Goal: Information Seeking & Learning: Learn about a topic

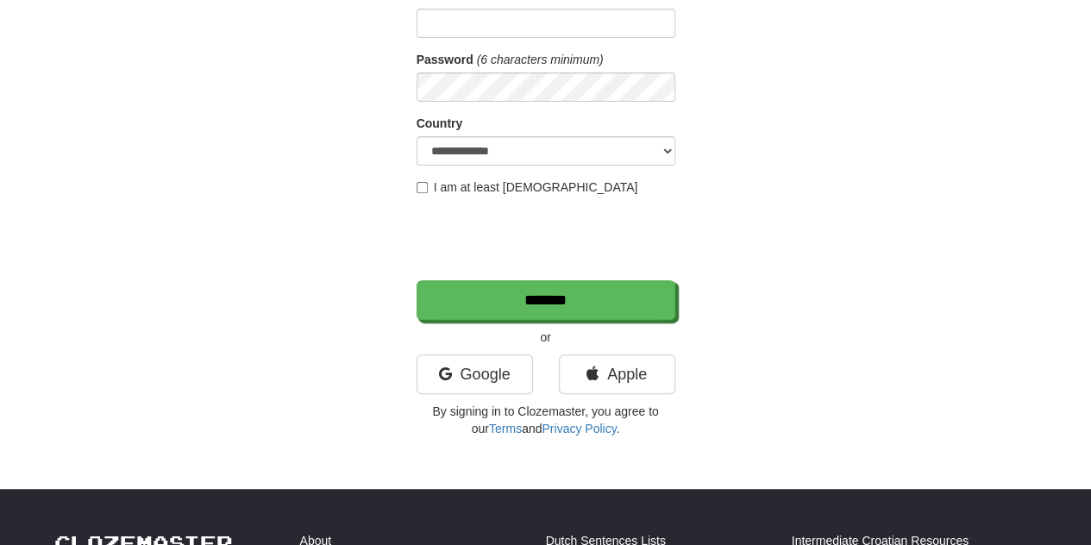
scroll to position [345, 0]
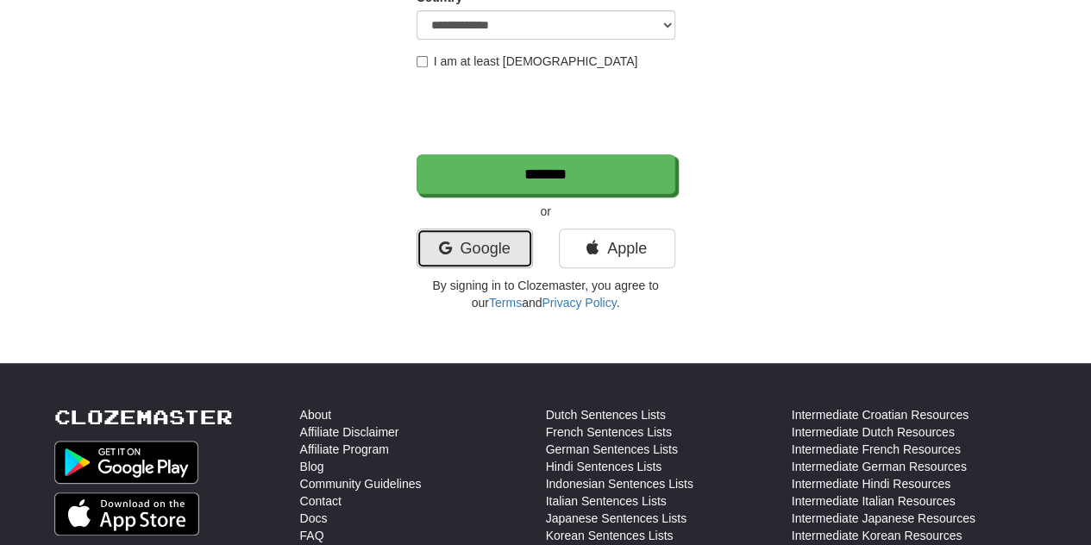
click at [484, 235] on link "Google" at bounding box center [474, 249] width 116 height 40
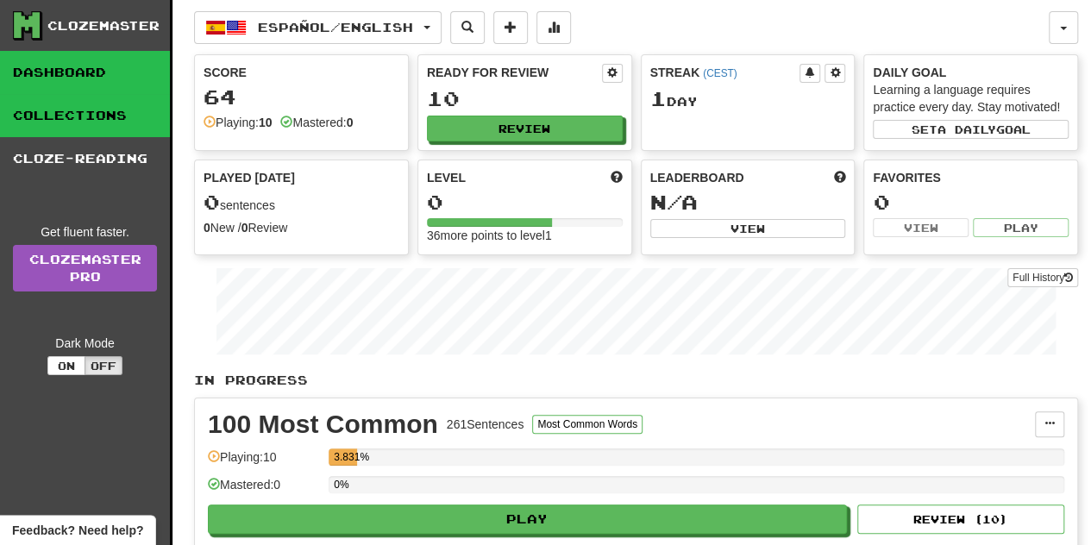
click at [81, 112] on link "Collections" at bounding box center [85, 115] width 170 height 43
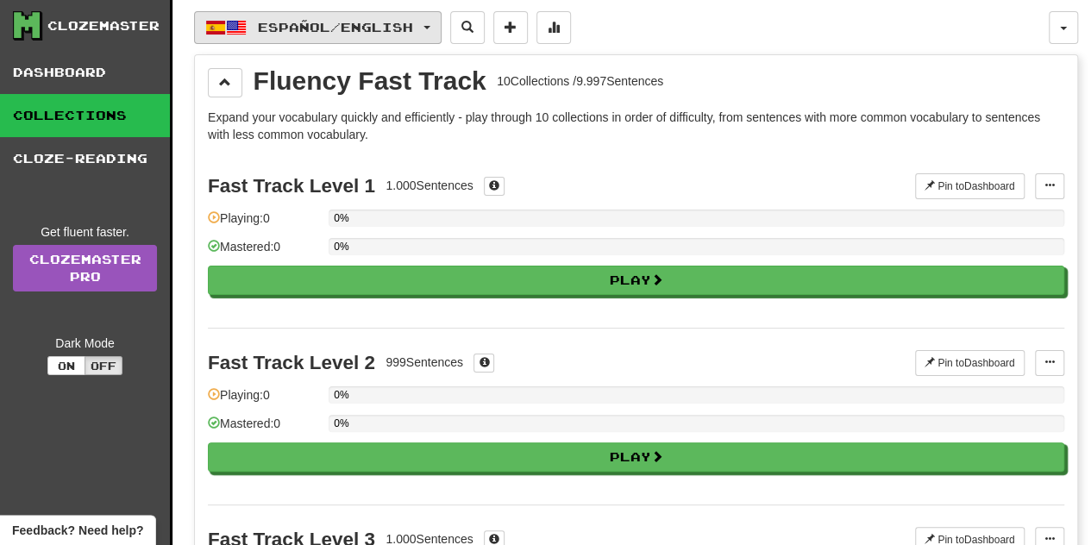
click at [413, 22] on span "Español / English" at bounding box center [335, 27] width 155 height 15
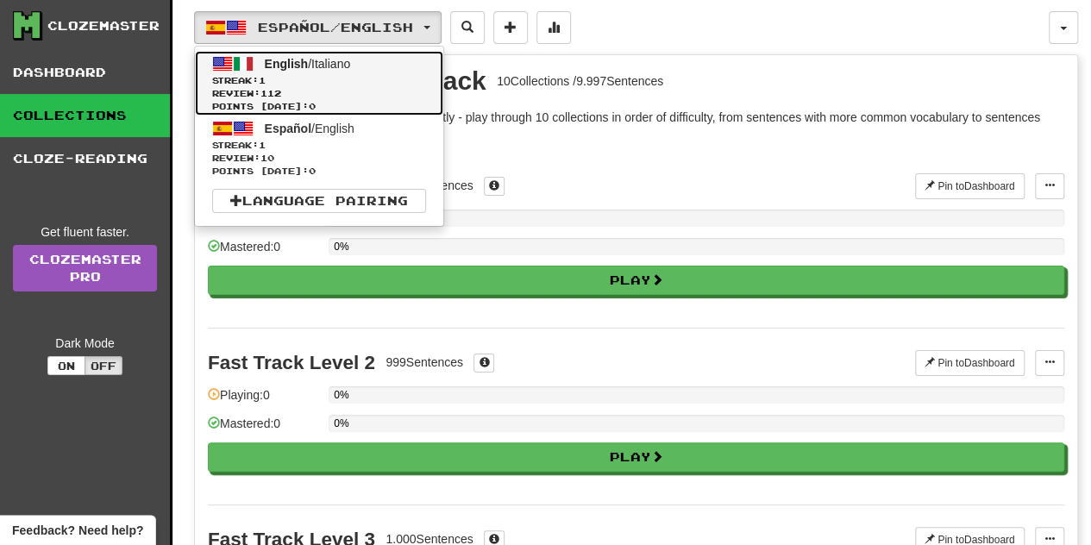
click at [392, 72] on link "English / Italiano Streak: 1 Review: 112 Points today: 0" at bounding box center [319, 83] width 248 height 65
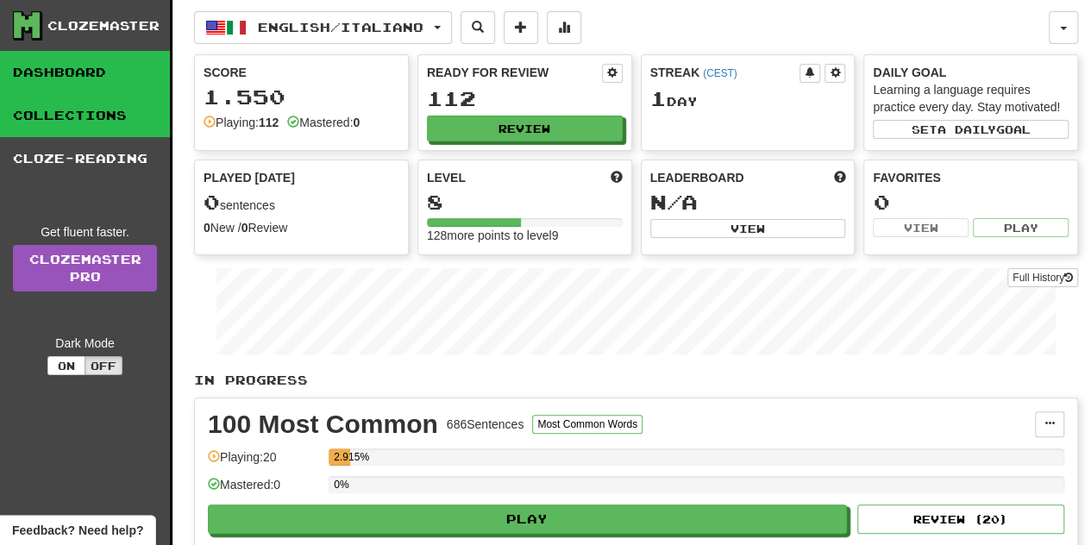
click at [143, 110] on link "Collections" at bounding box center [85, 115] width 170 height 43
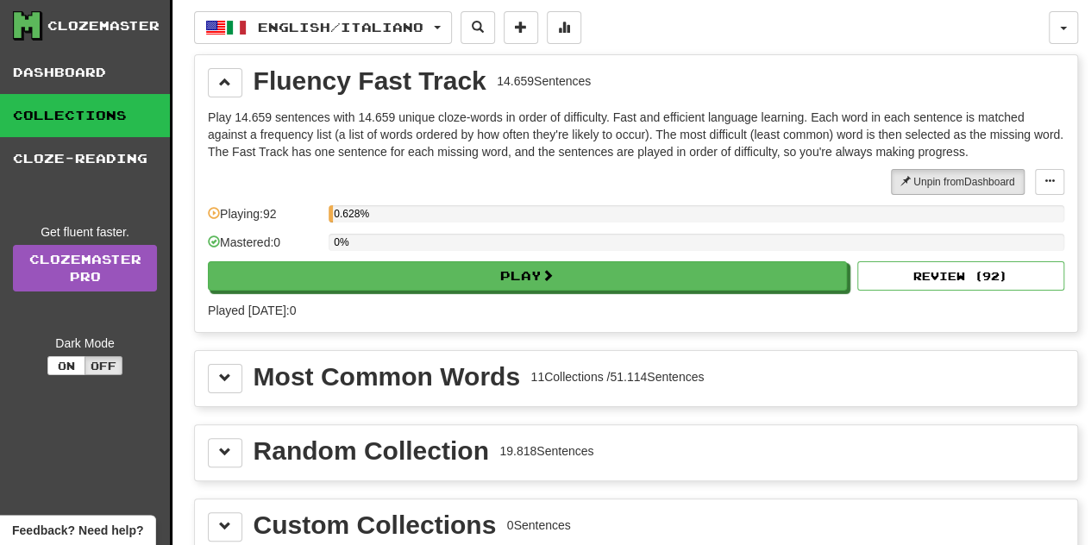
scroll to position [172, 0]
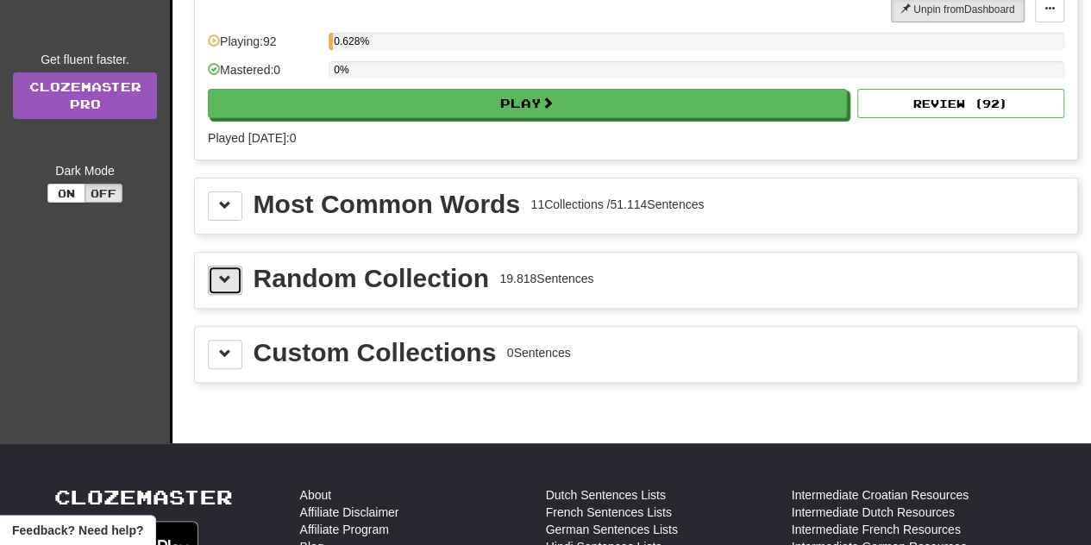
click at [229, 266] on button at bounding box center [225, 280] width 34 height 29
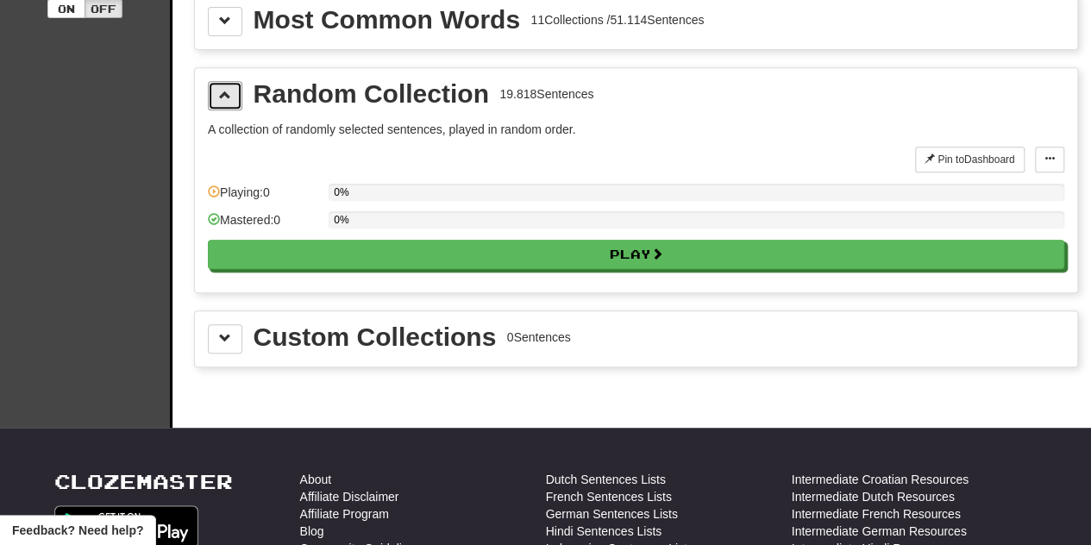
scroll to position [259, 0]
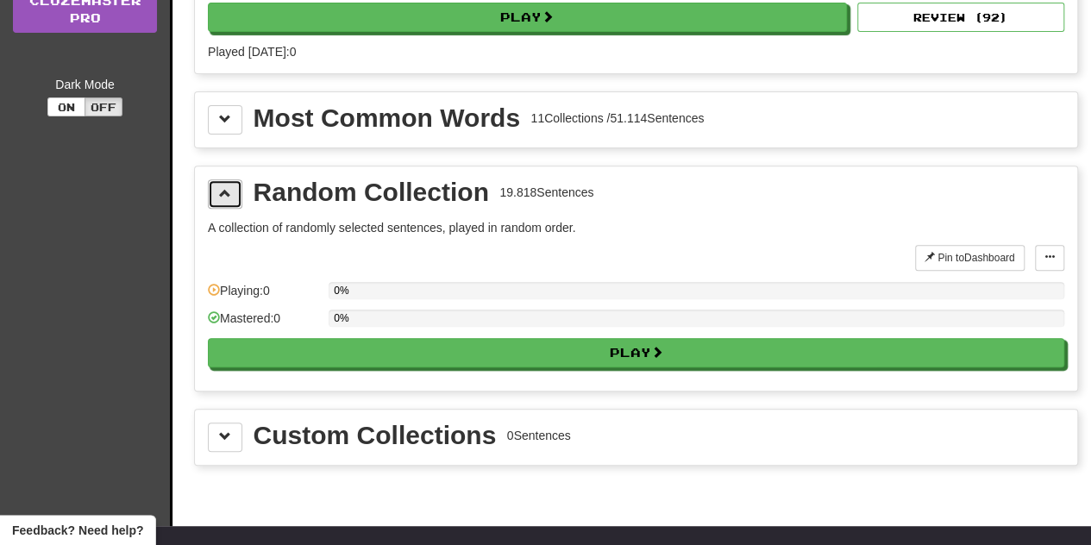
click at [223, 196] on button at bounding box center [225, 193] width 34 height 29
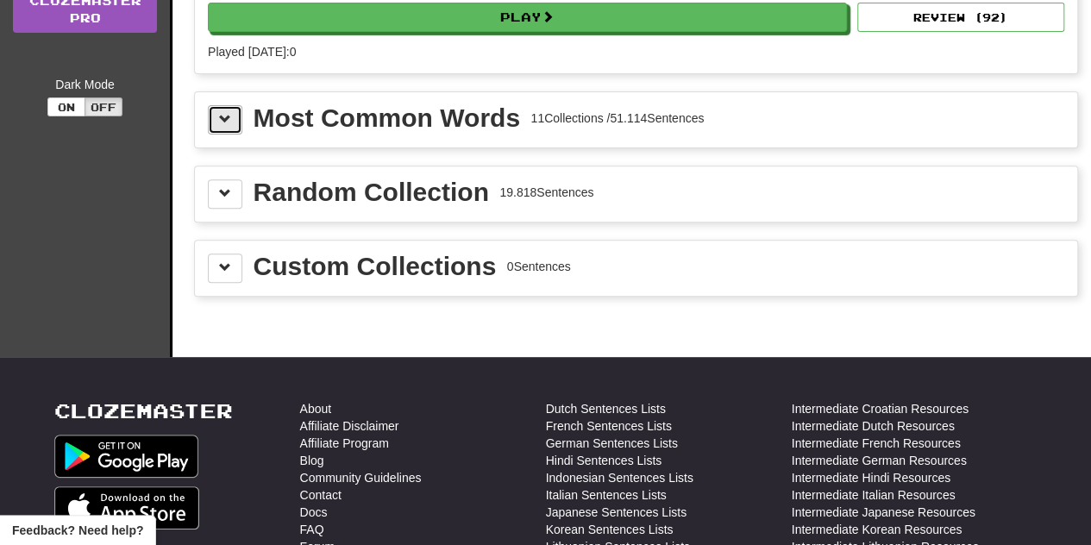
click at [221, 113] on span at bounding box center [225, 119] width 12 height 12
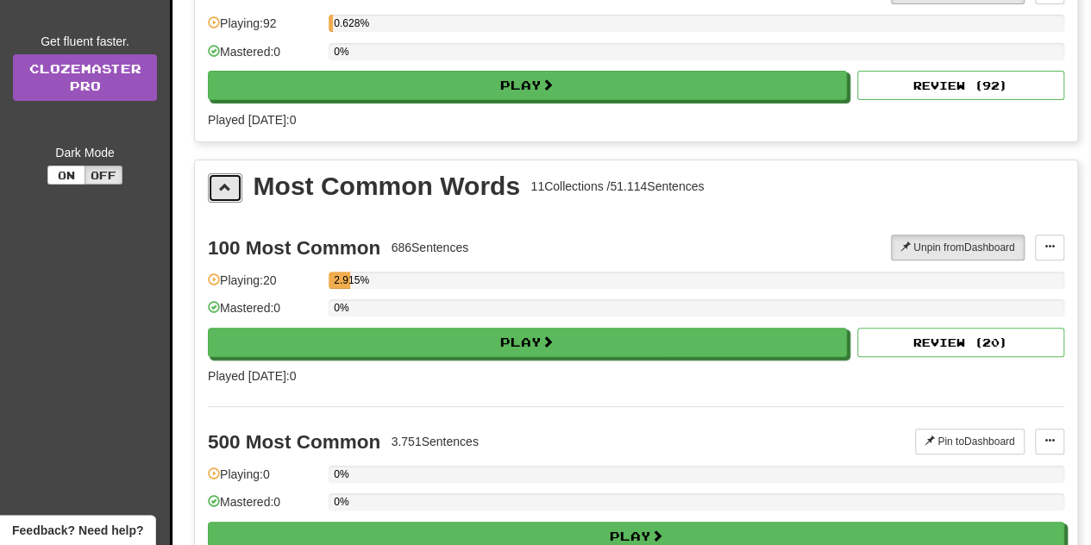
scroll to position [172, 0]
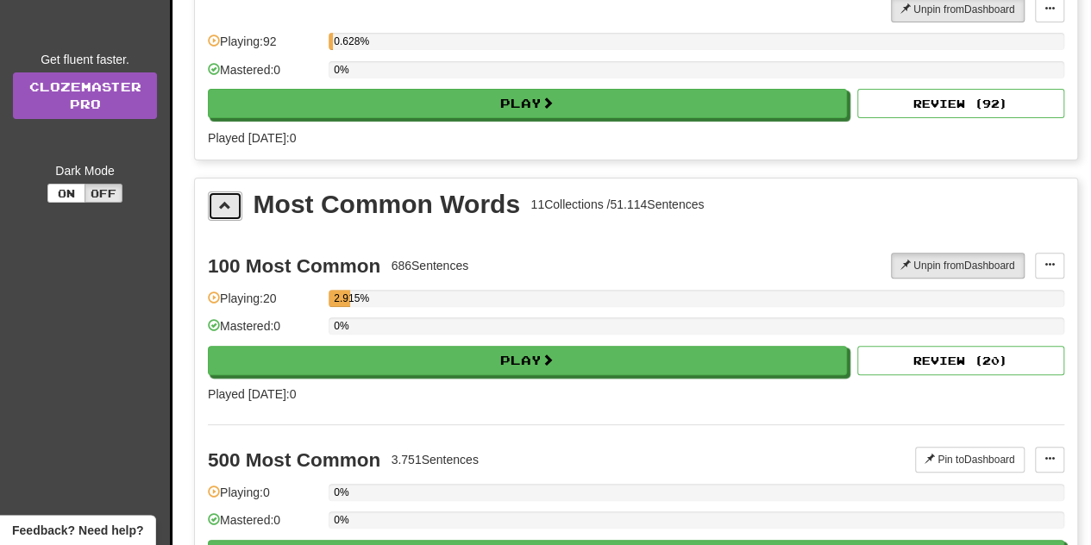
click at [223, 199] on span at bounding box center [225, 205] width 12 height 12
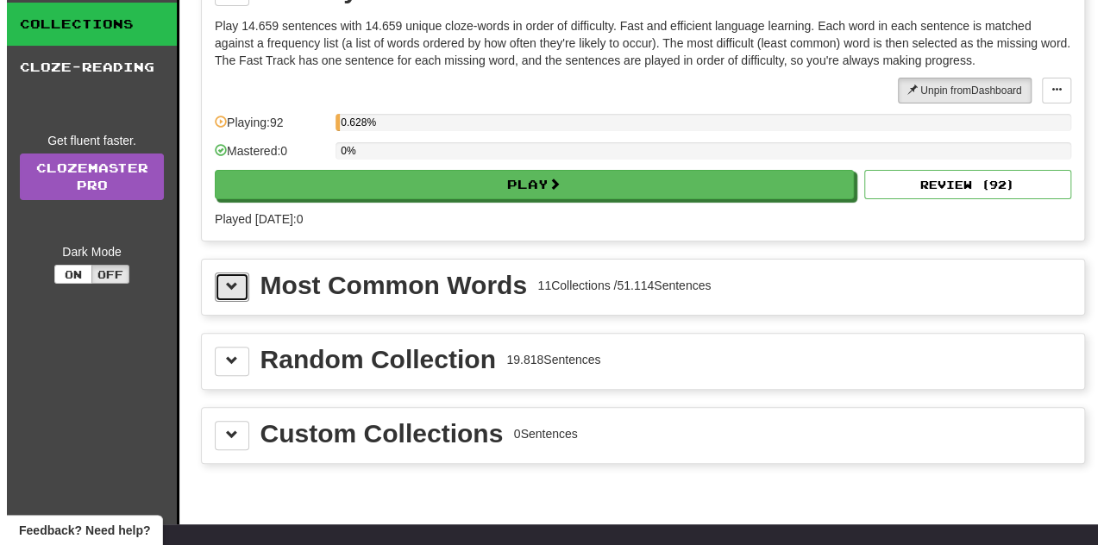
scroll to position [0, 0]
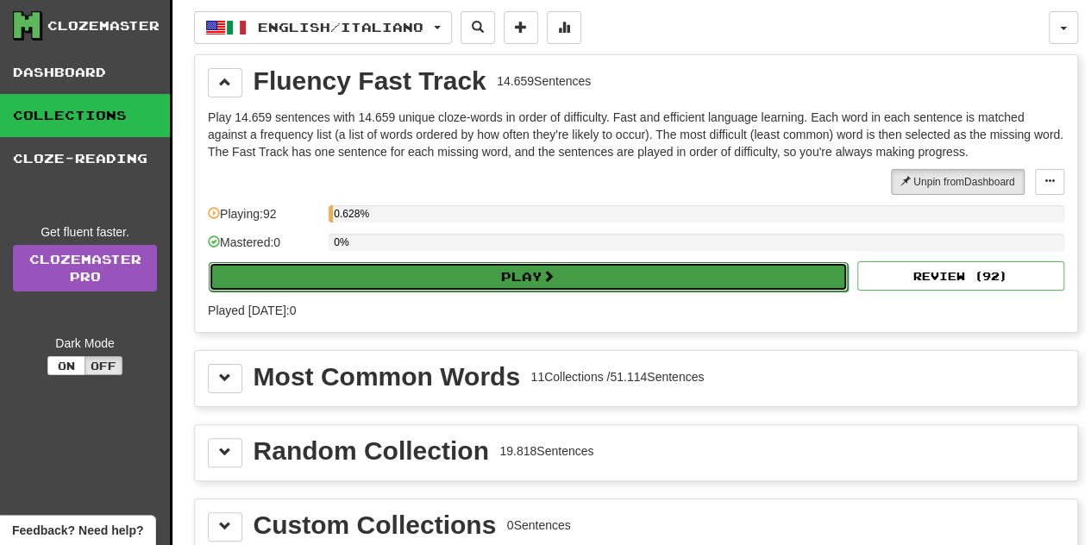
click at [412, 281] on button "Play" at bounding box center [528, 276] width 639 height 29
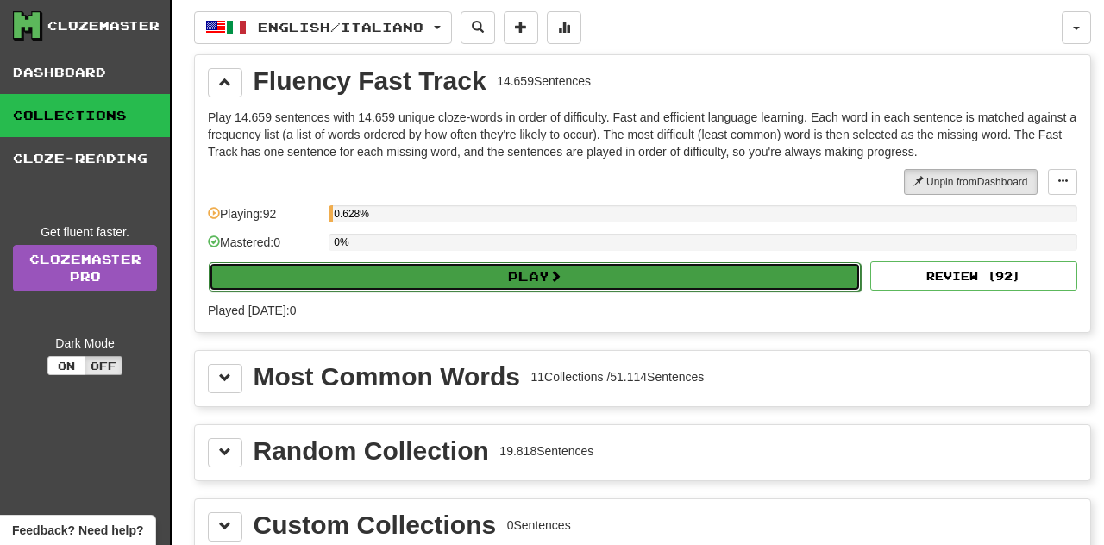
select select "**"
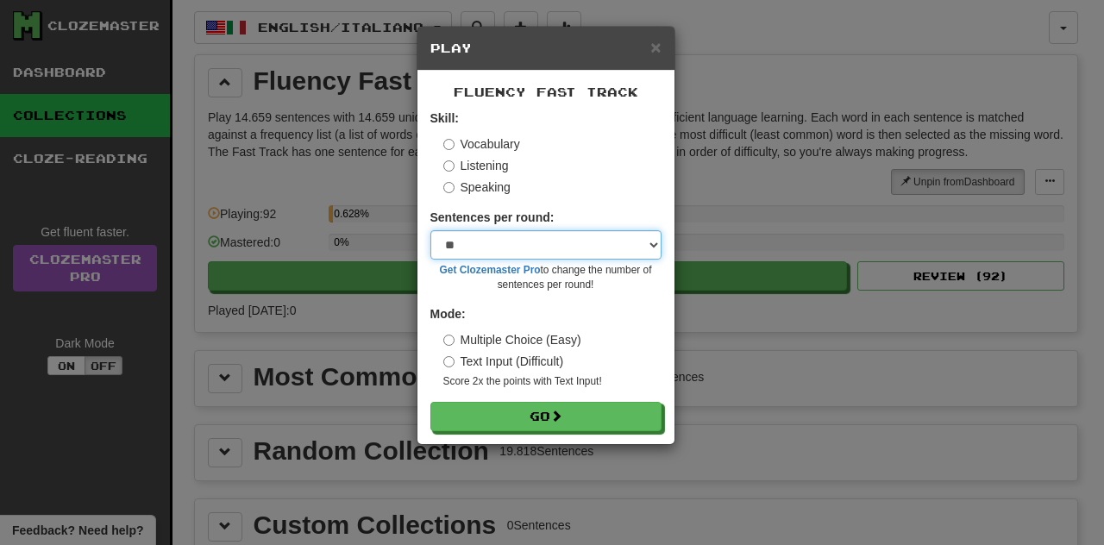
click at [540, 251] on select "* ** ** ** ** ** *** ********" at bounding box center [545, 244] width 231 height 29
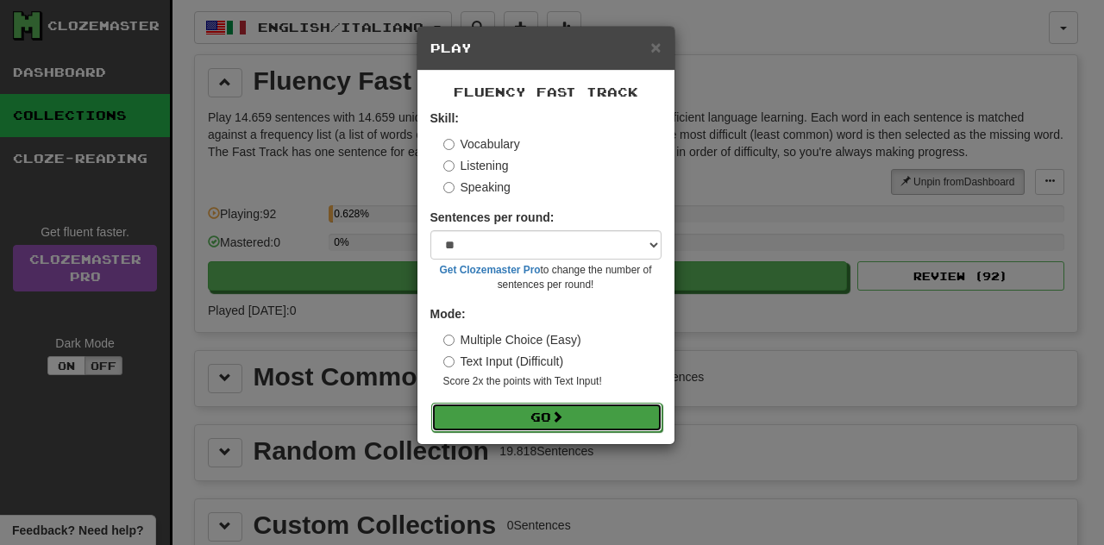
click at [552, 424] on button "Go" at bounding box center [546, 417] width 231 height 29
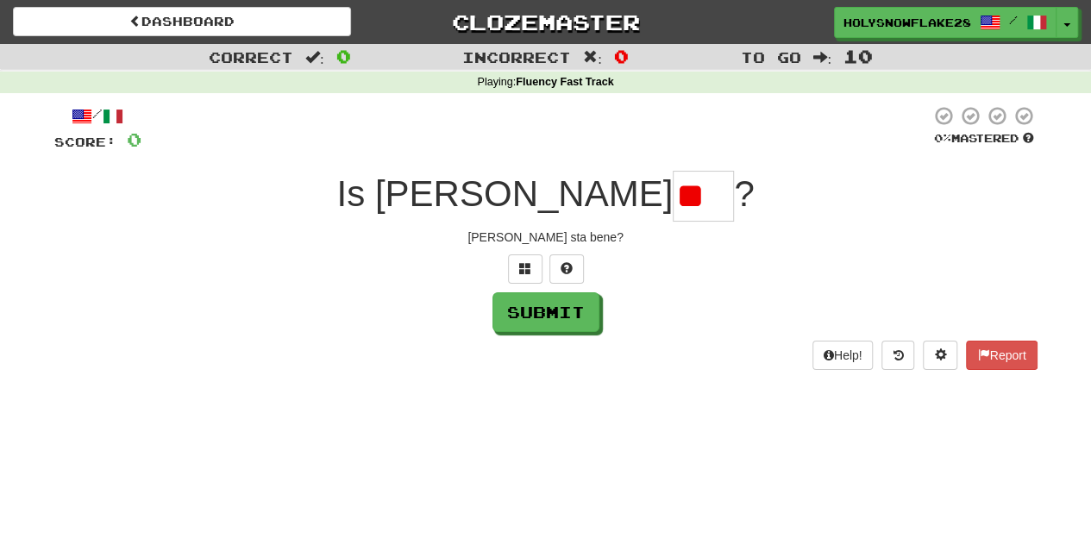
type input "*"
type input "**"
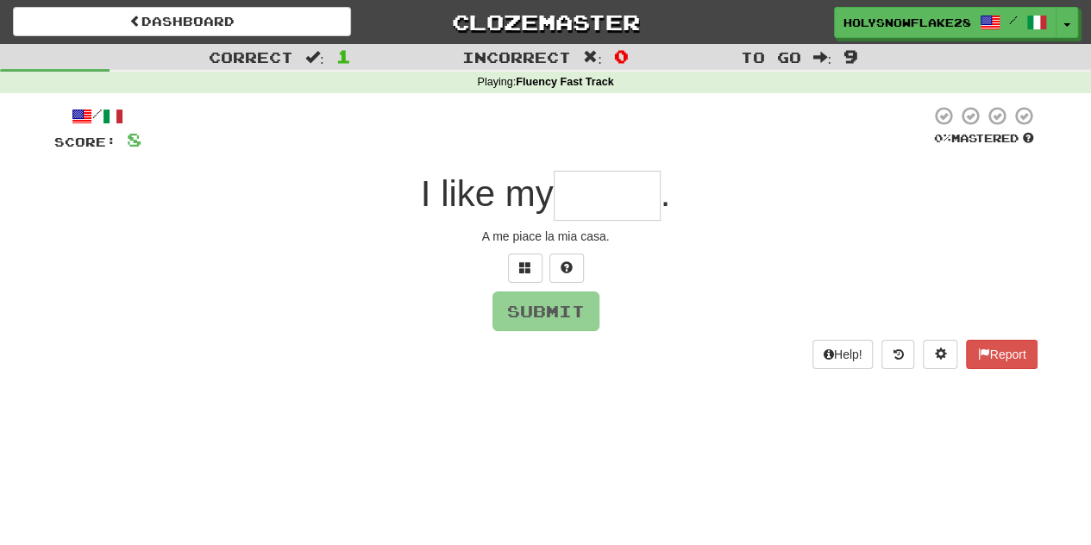
type input "*"
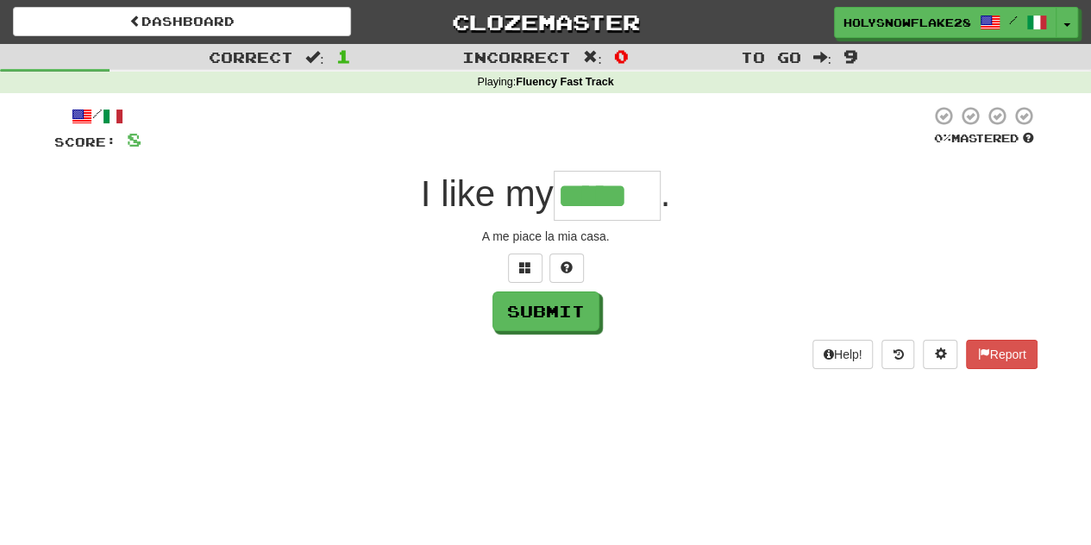
type input "*****"
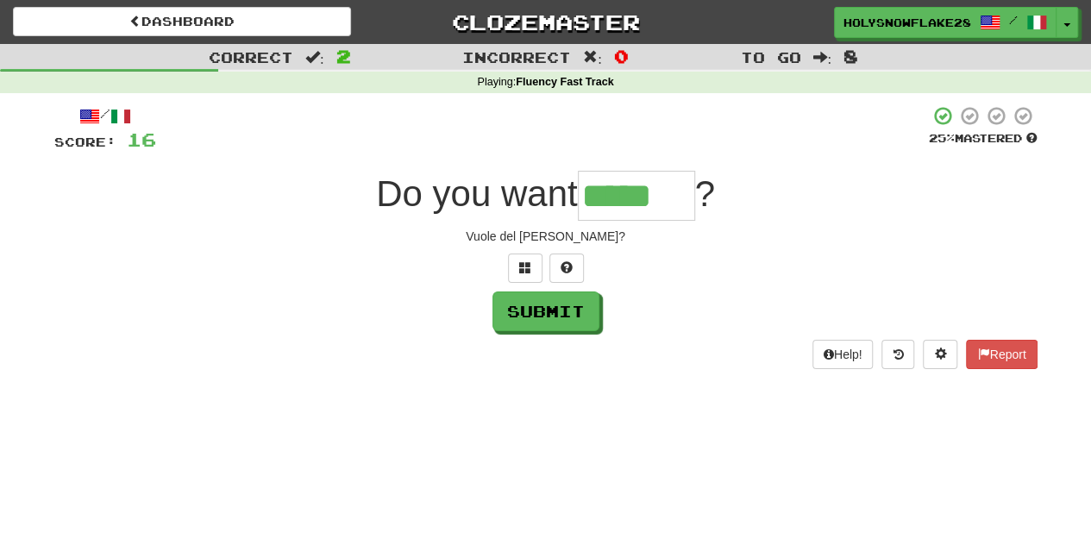
type input "*****"
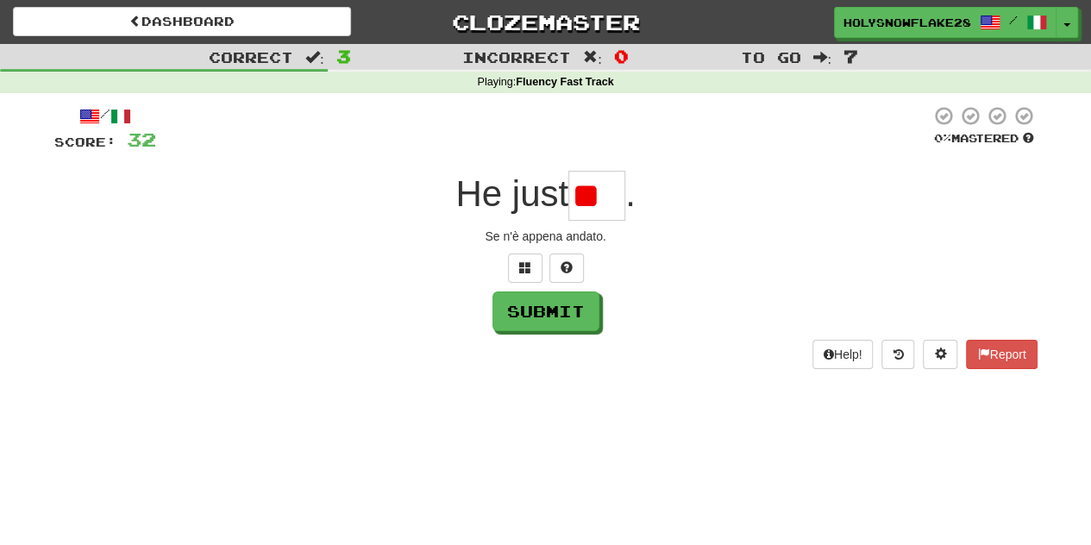
type input "*"
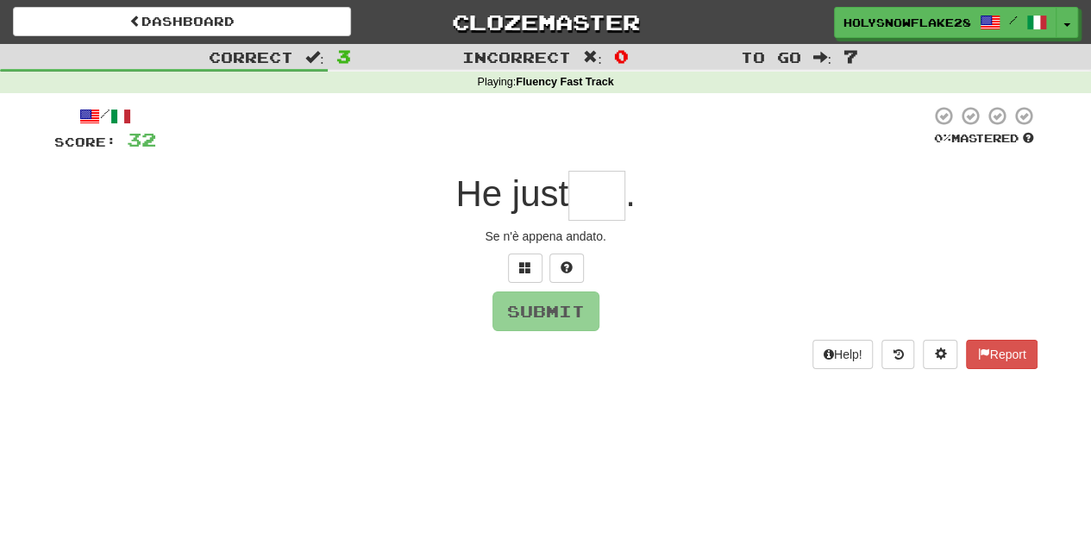
type input "*"
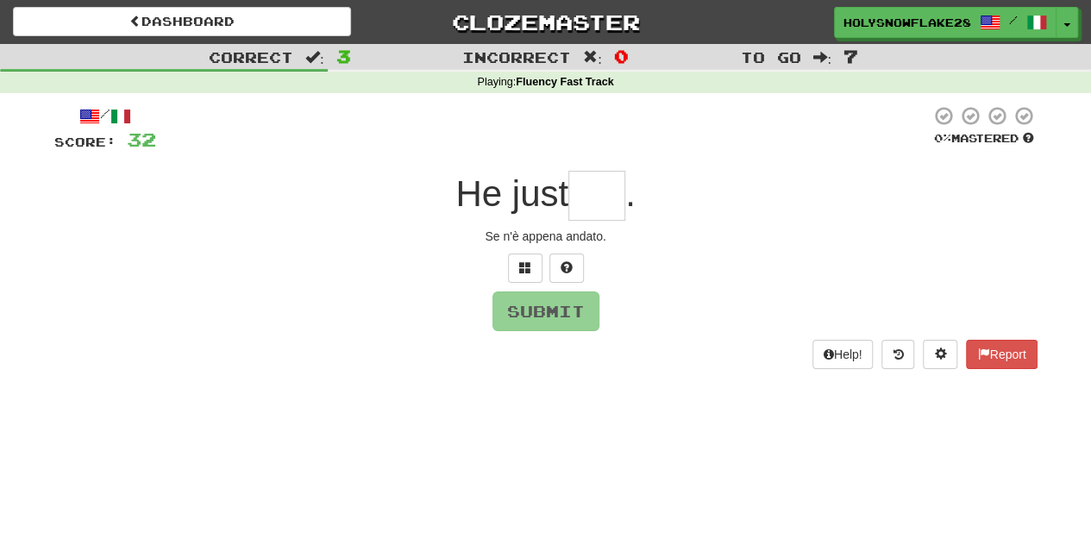
type input "*"
type input "****"
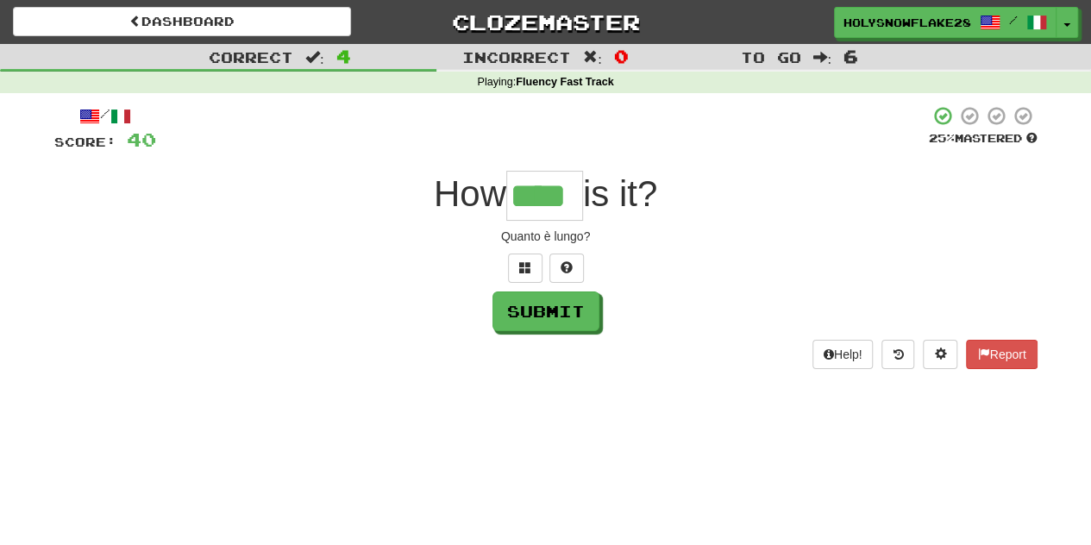
type input "****"
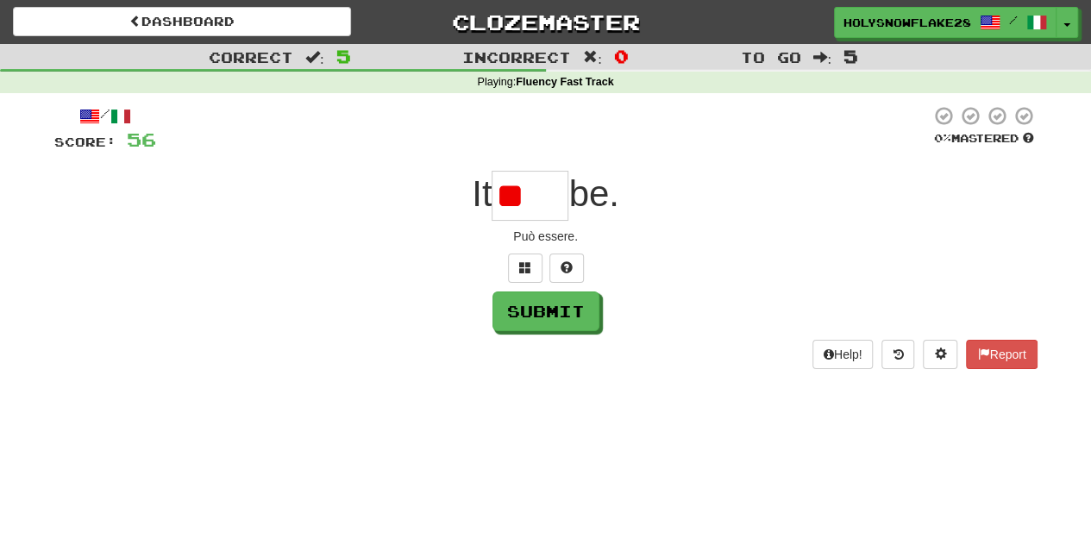
type input "*"
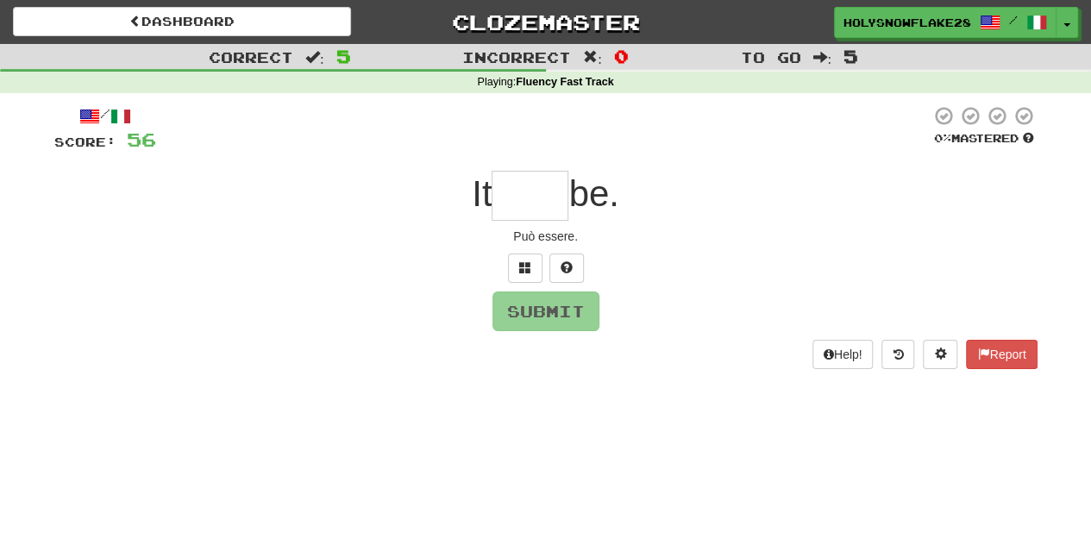
type input "*"
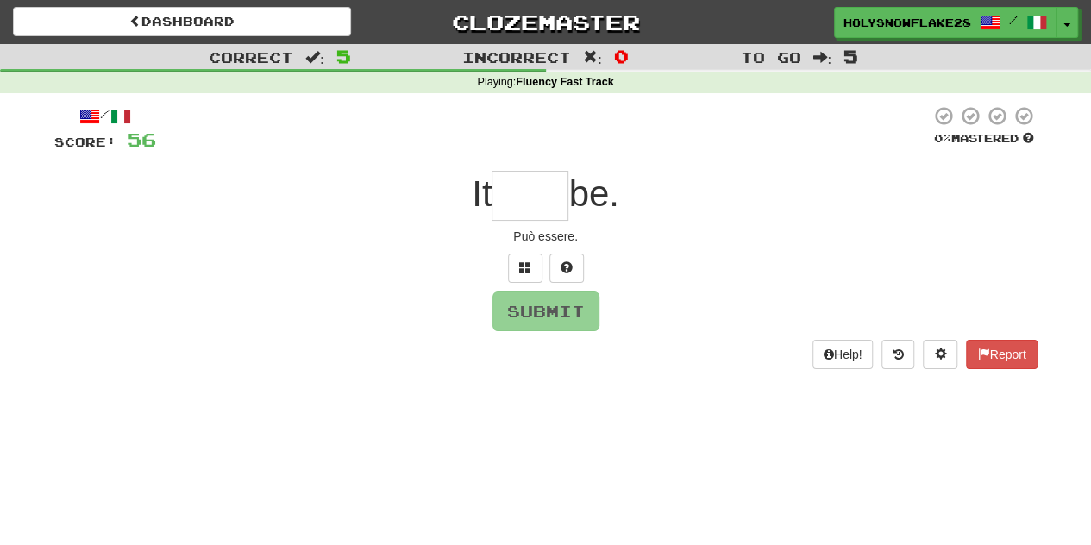
type input "*"
type input "***"
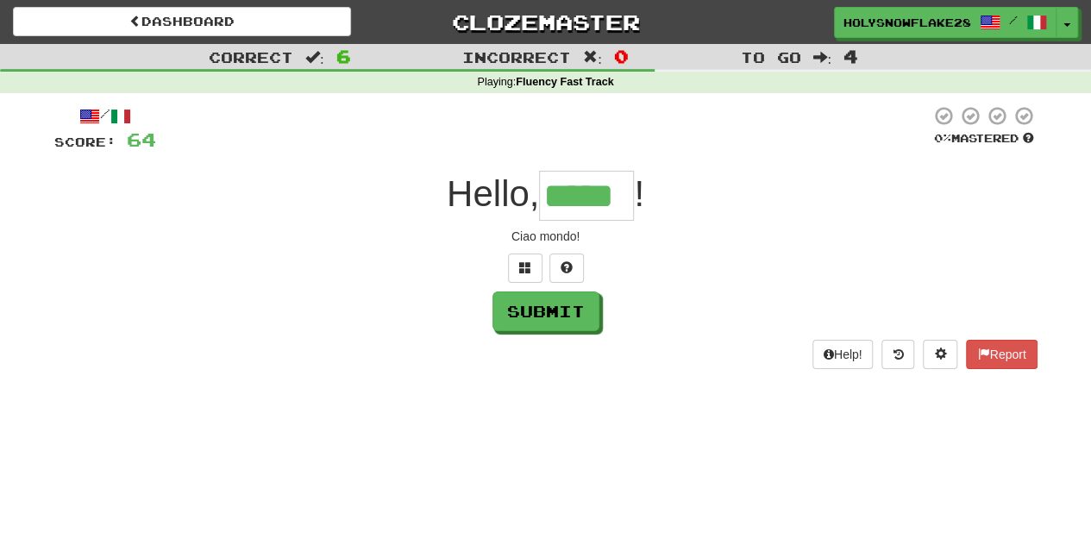
type input "*****"
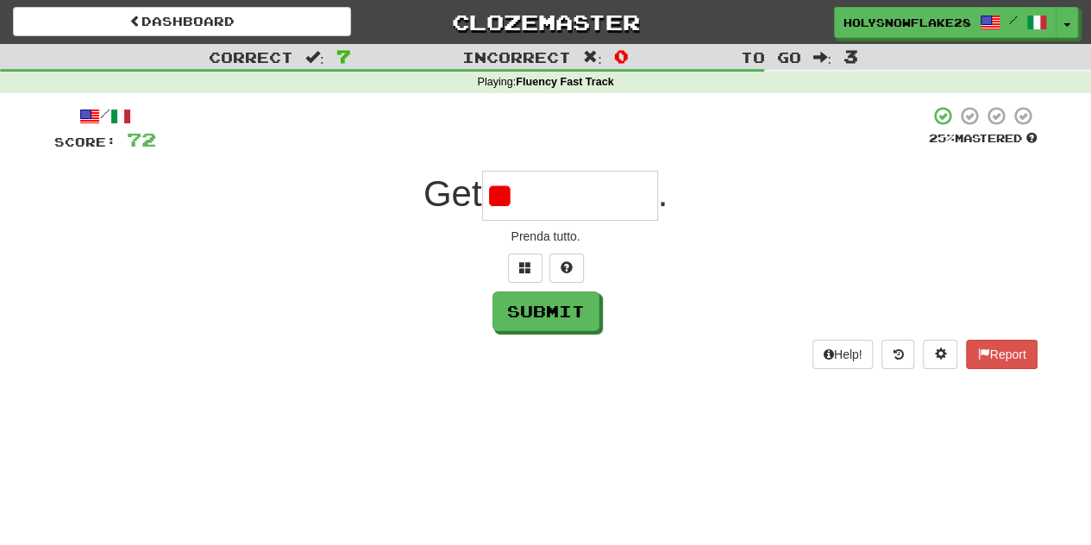
type input "*"
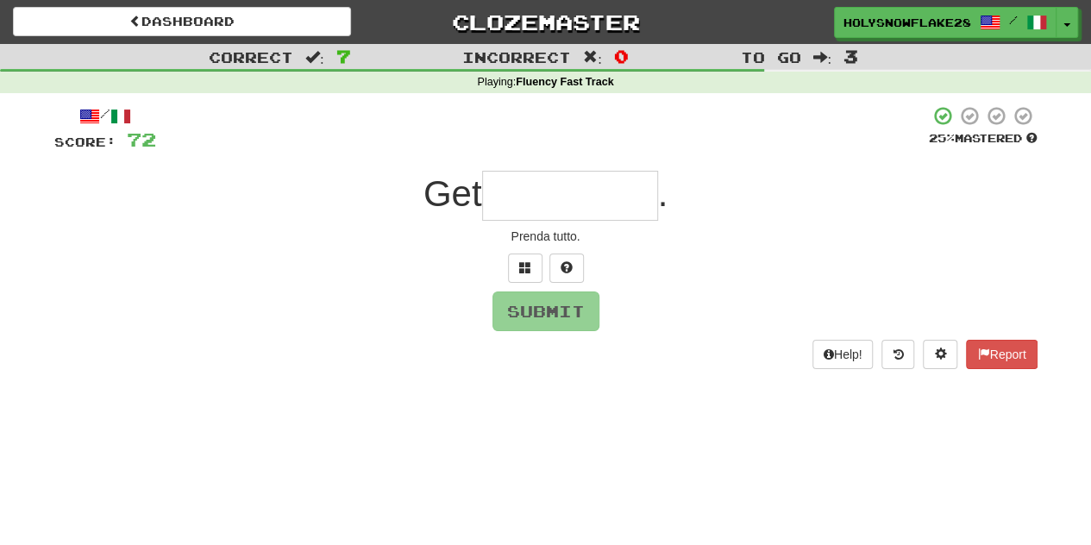
type input "*"
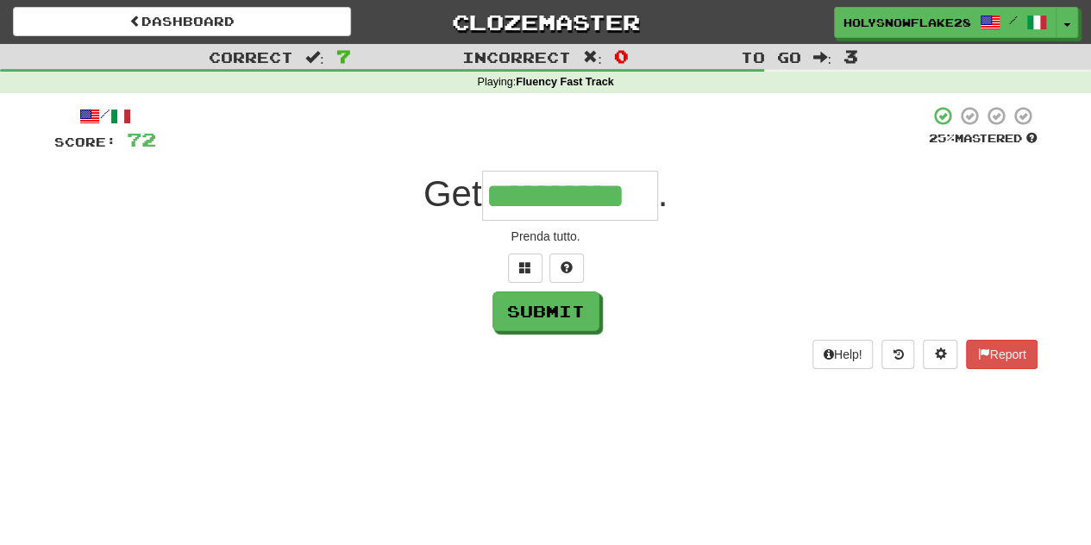
type input "**********"
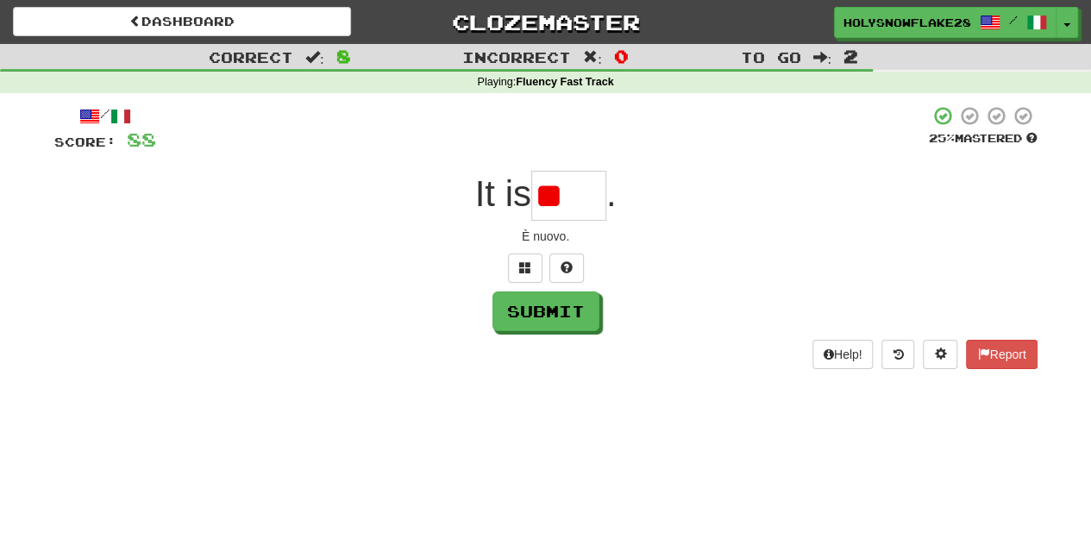
type input "*"
type input "***"
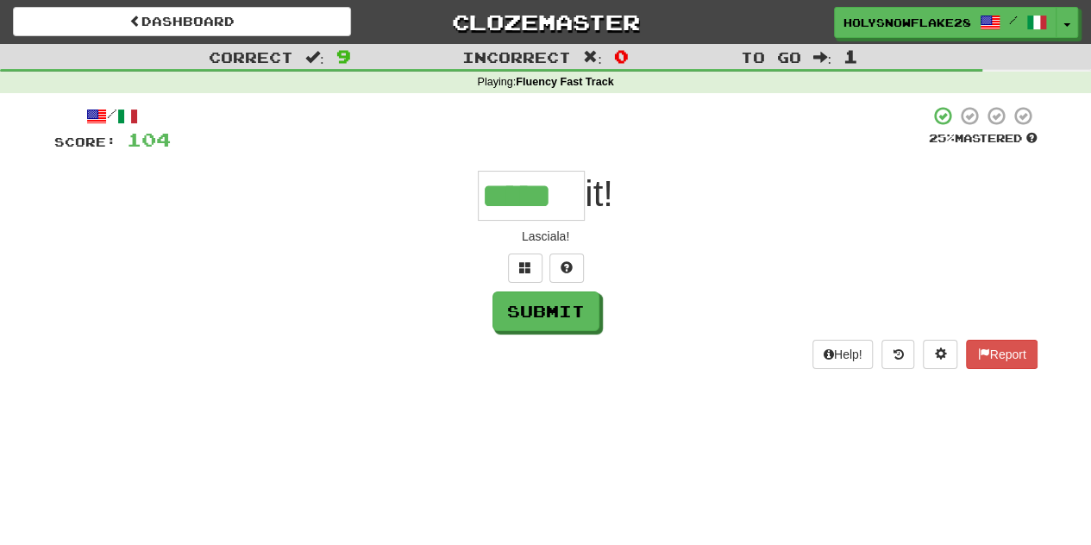
type input "*****"
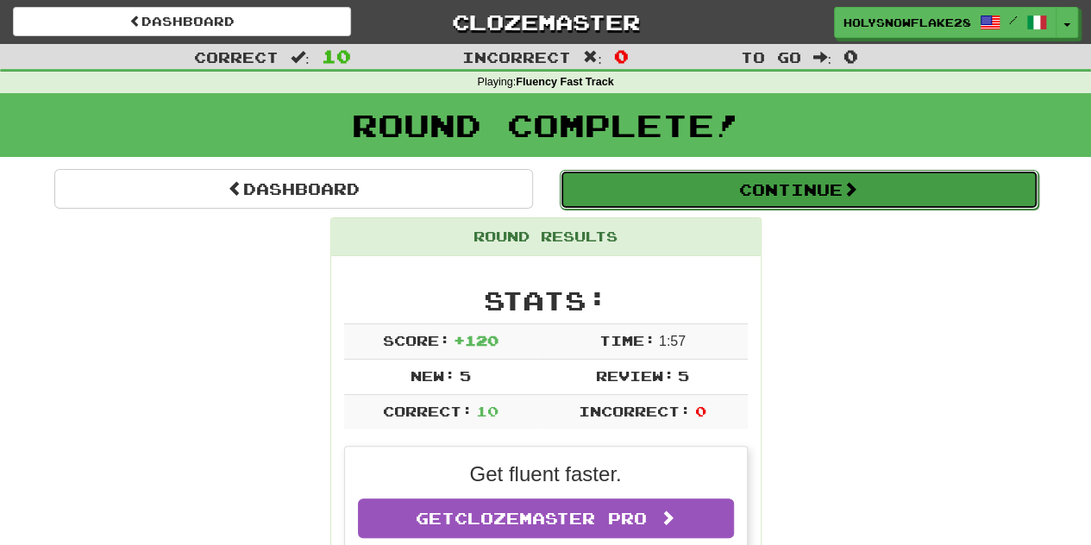
click at [824, 206] on button "Continue" at bounding box center [799, 190] width 479 height 40
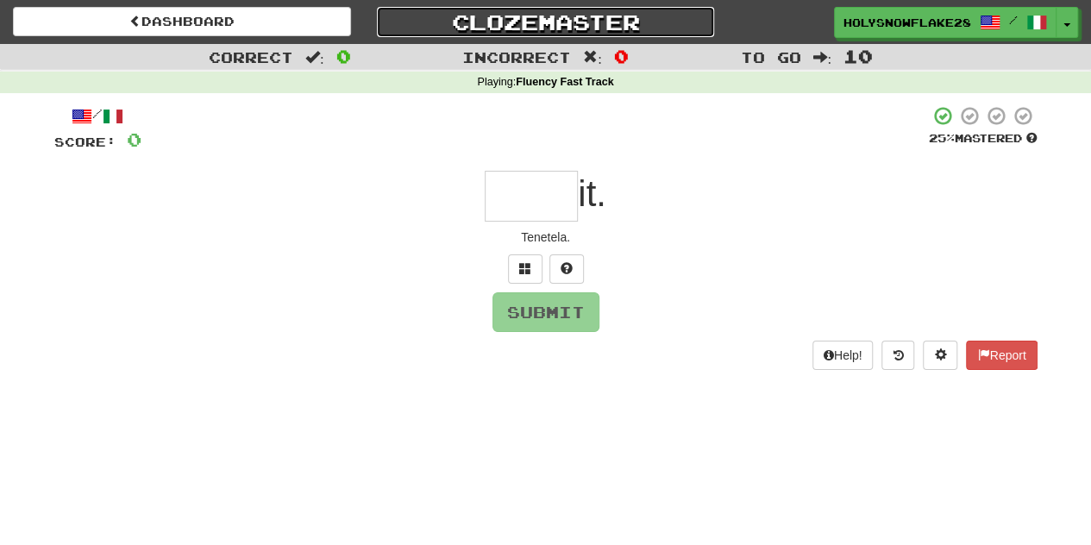
click at [523, 16] on link "Clozemaster" at bounding box center [546, 22] width 338 height 30
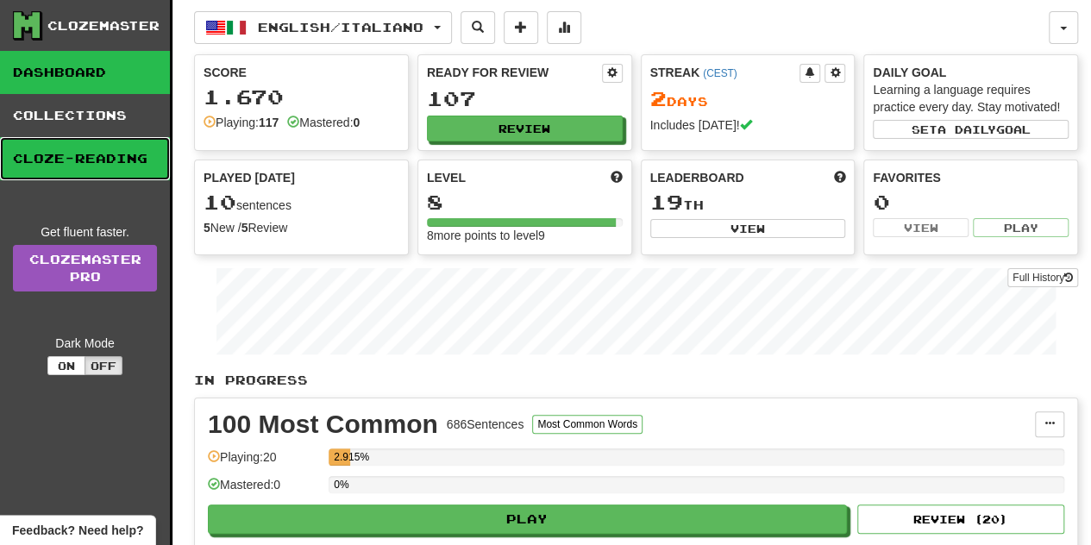
click at [72, 165] on link "Cloze-Reading" at bounding box center [85, 158] width 170 height 43
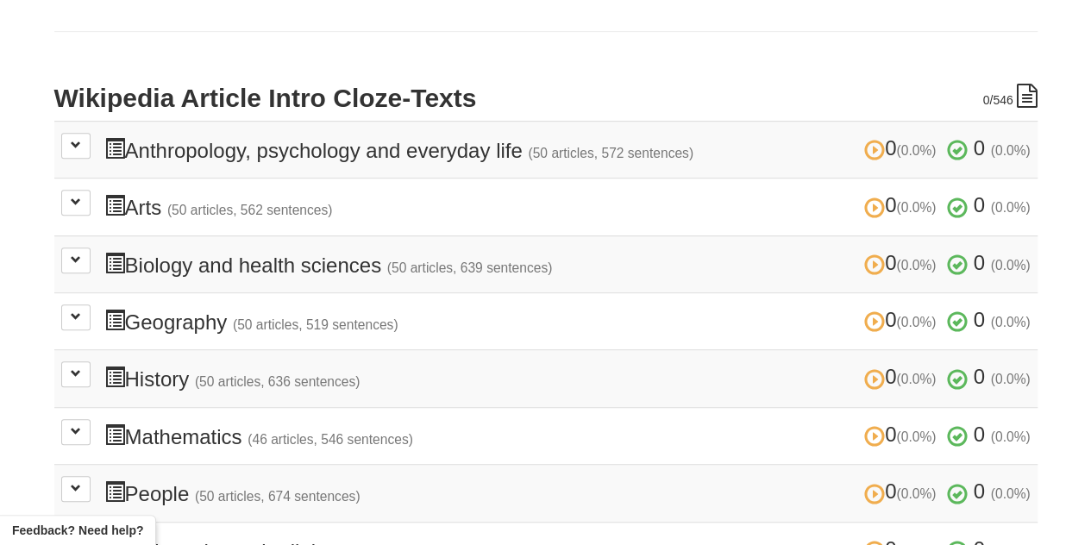
scroll to position [345, 0]
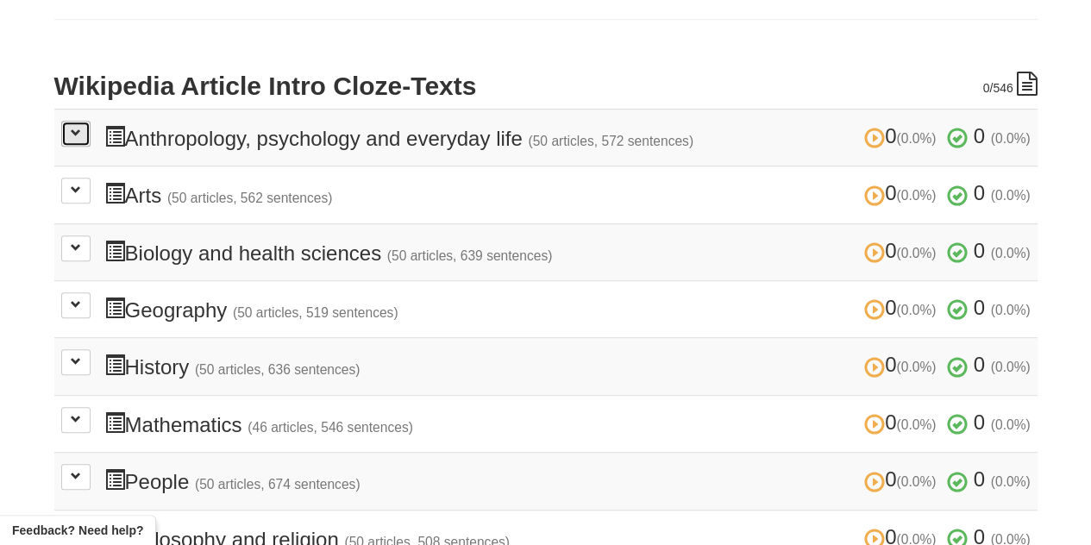
click at [78, 138] on span at bounding box center [76, 133] width 10 height 10
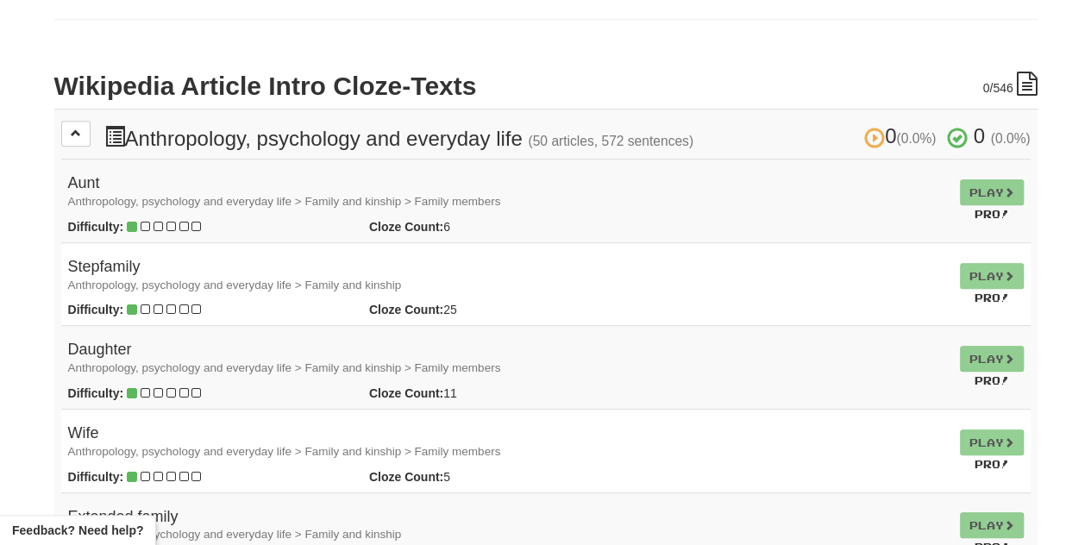
drag, startPoint x: 91, startPoint y: 175, endPoint x: 92, endPoint y: 203, distance: 27.6
click at [92, 175] on h4 "Aunt Anthropology, psychology and everyday life > Family and kinship > Family m…" at bounding box center [507, 192] width 878 height 34
click at [94, 203] on small "Anthropology, psychology and everyday life > Family and kinship > Family members" at bounding box center [284, 201] width 433 height 13
click at [988, 185] on td "Play Pro!" at bounding box center [992, 202] width 78 height 84
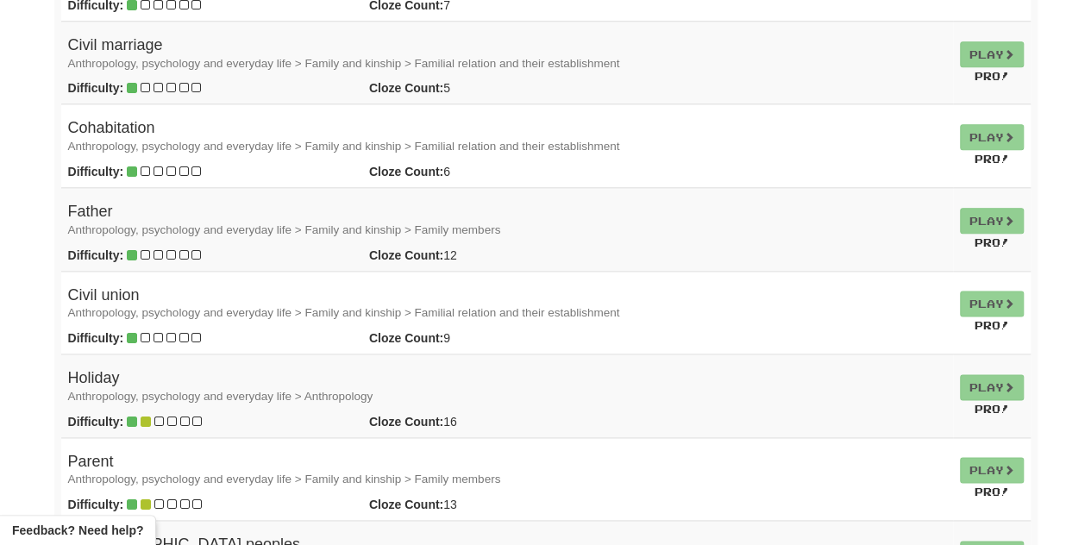
scroll to position [1035, 0]
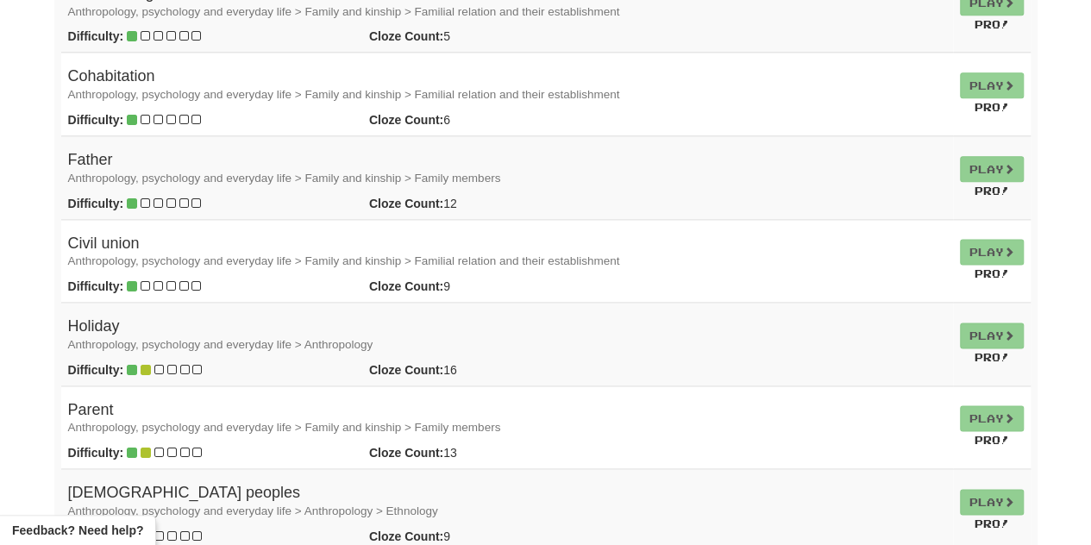
click at [974, 243] on td "Play Pro!" at bounding box center [992, 261] width 78 height 84
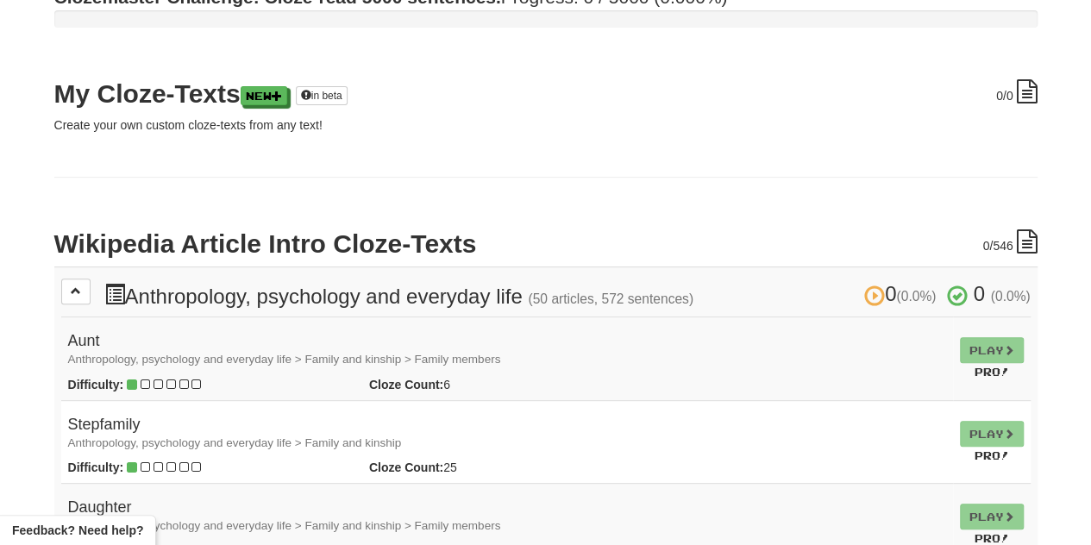
scroll to position [0, 0]
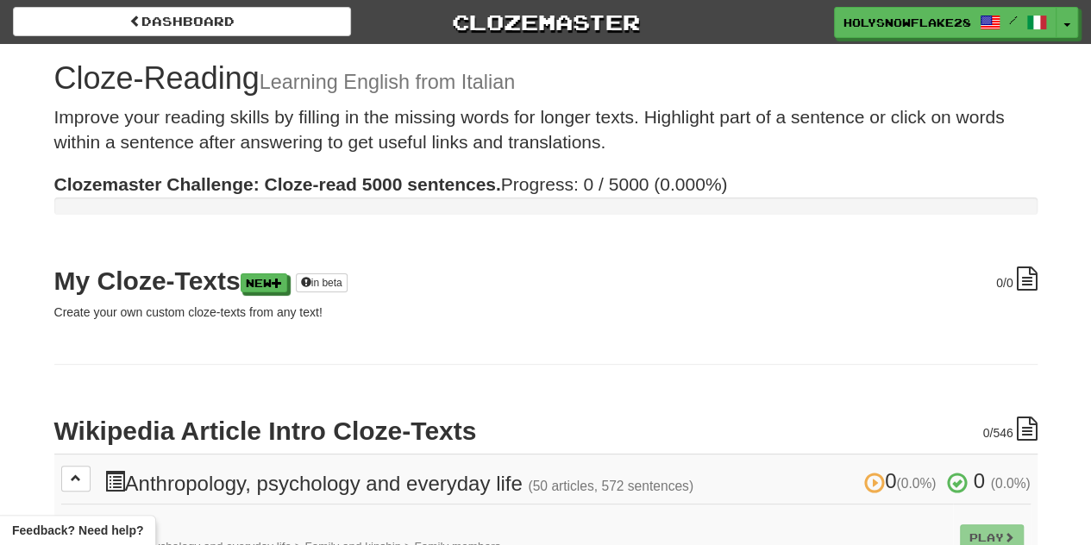
click at [179, 438] on h2 "Wikipedia Article Intro Cloze-Texts" at bounding box center [545, 430] width 983 height 28
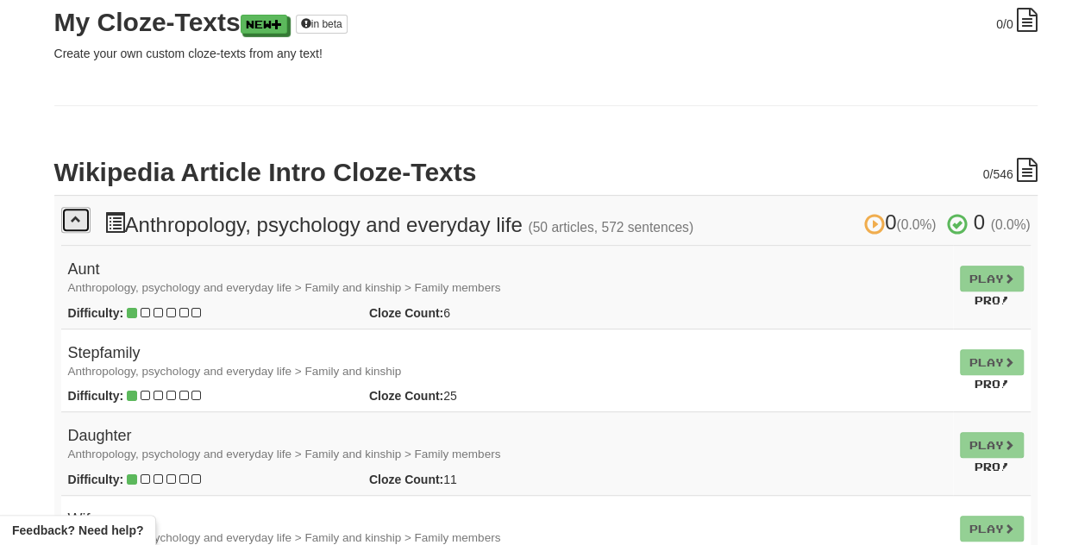
click at [73, 214] on span at bounding box center [76, 219] width 10 height 10
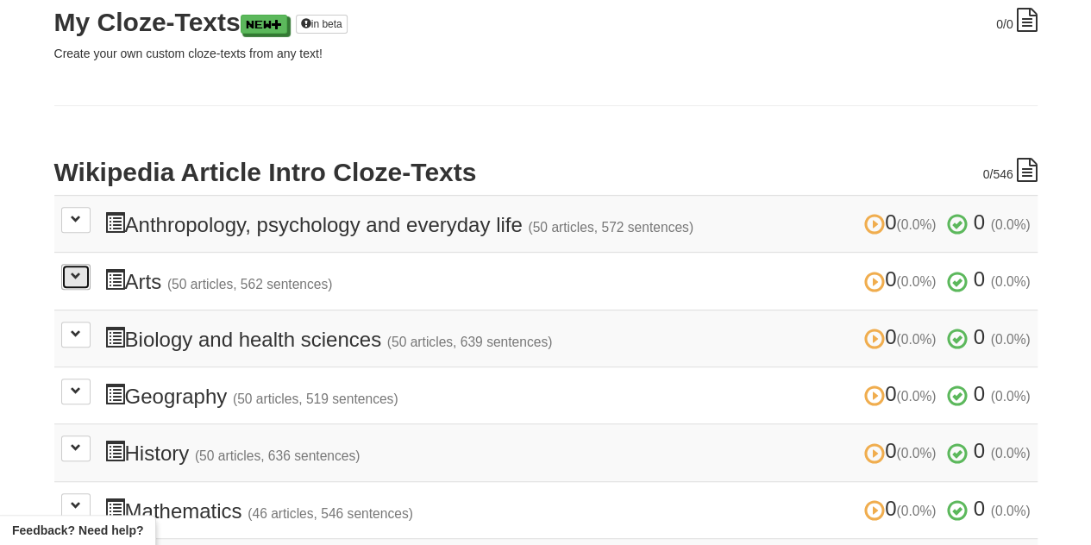
click at [82, 273] on button at bounding box center [75, 277] width 29 height 26
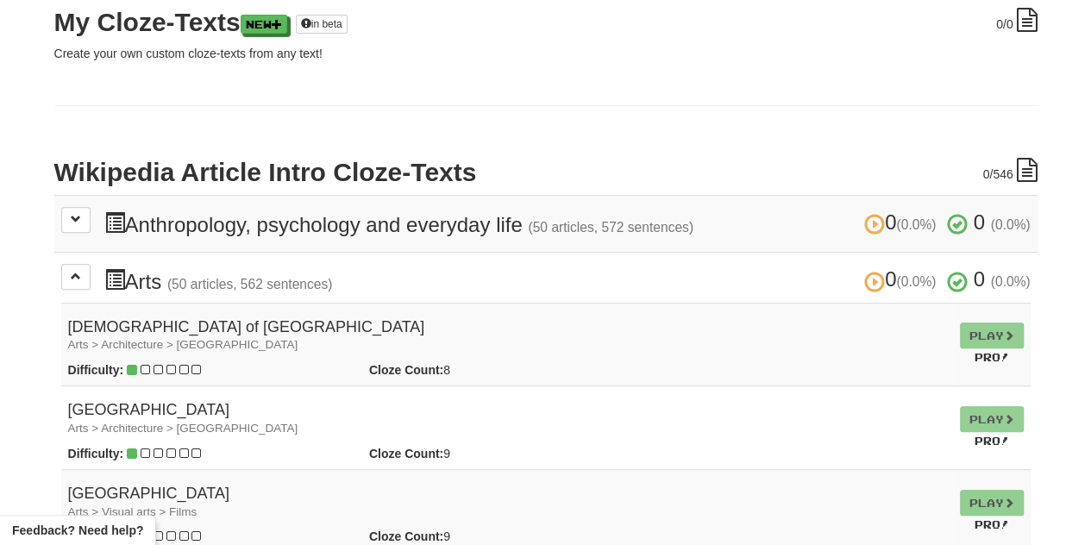
click at [986, 326] on td "Play Pro!" at bounding box center [992, 345] width 78 height 84
click at [68, 277] on button at bounding box center [75, 277] width 29 height 26
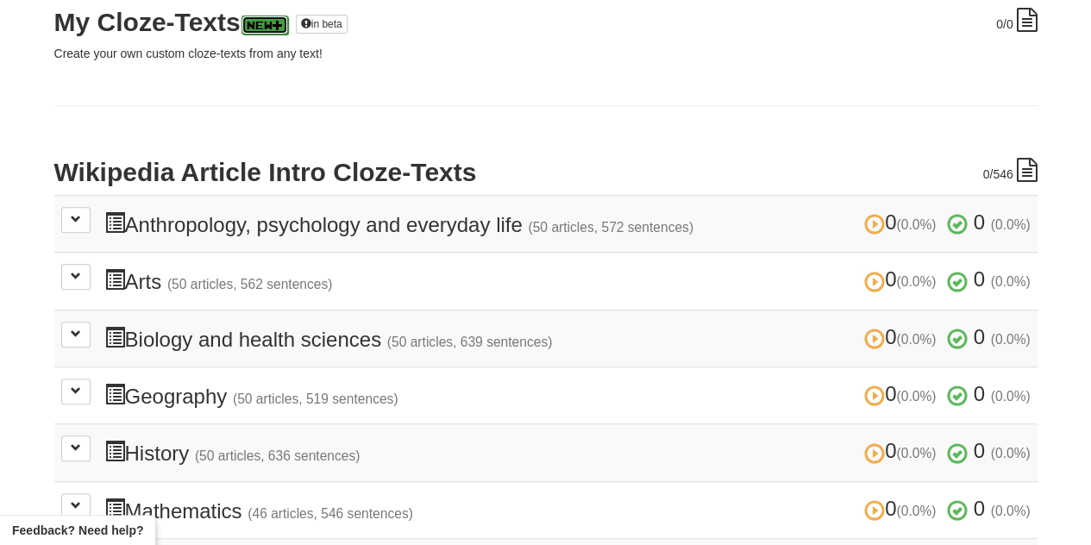
click at [260, 27] on link "New" at bounding box center [264, 25] width 47 height 19
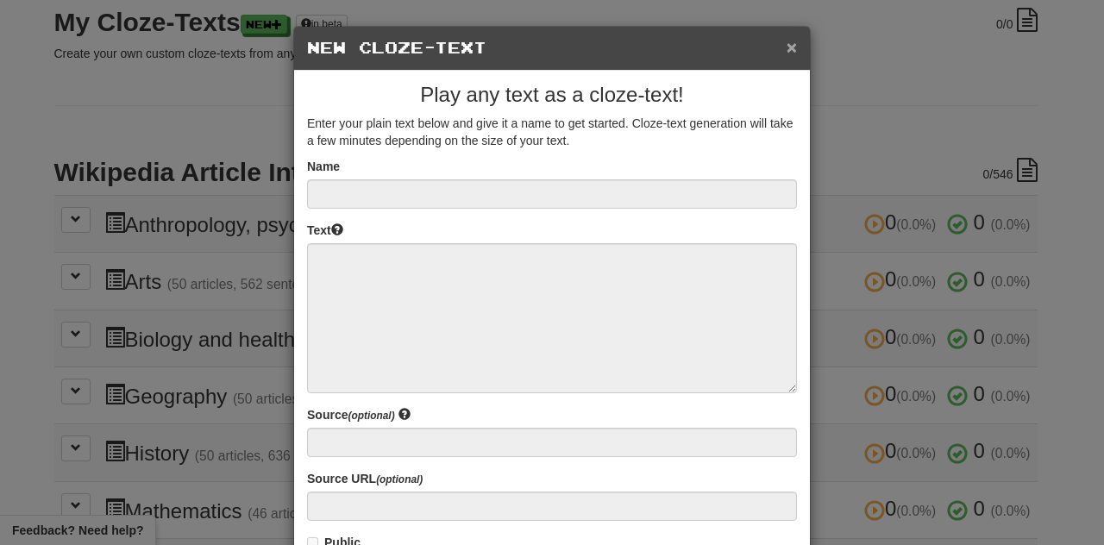
click at [786, 47] on button "×" at bounding box center [791, 47] width 10 height 18
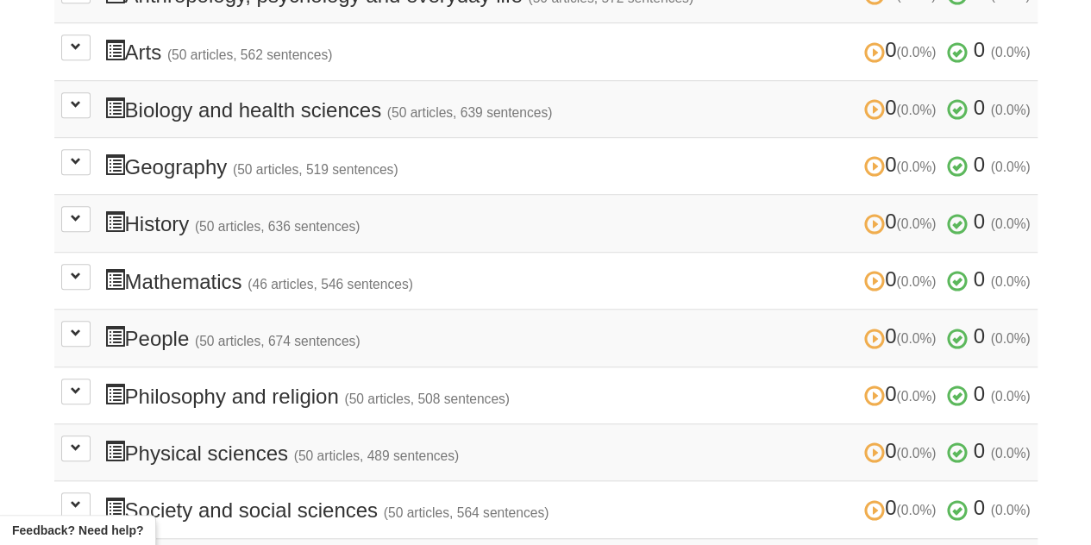
scroll to position [604, 0]
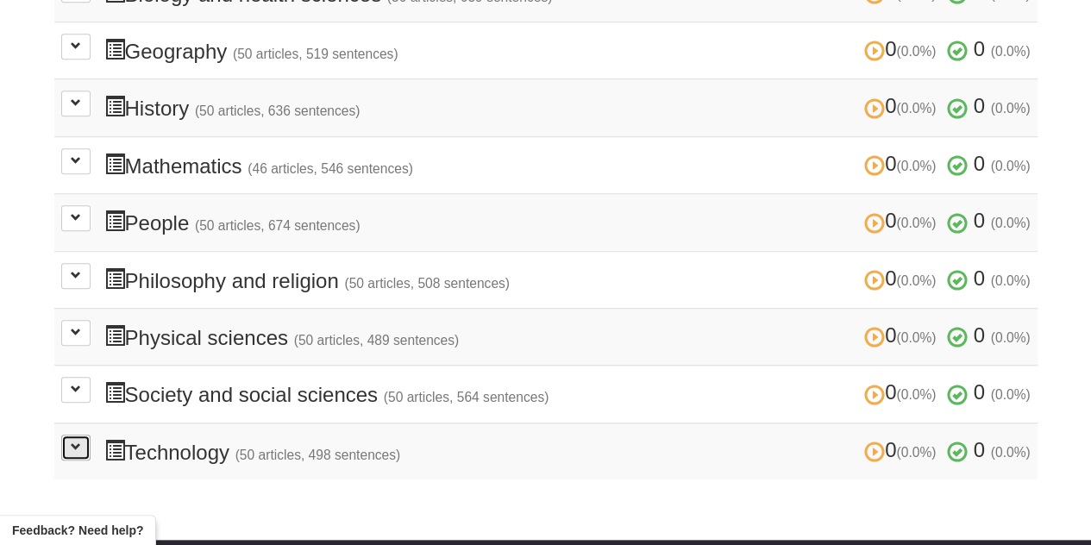
click at [82, 435] on button at bounding box center [75, 448] width 29 height 26
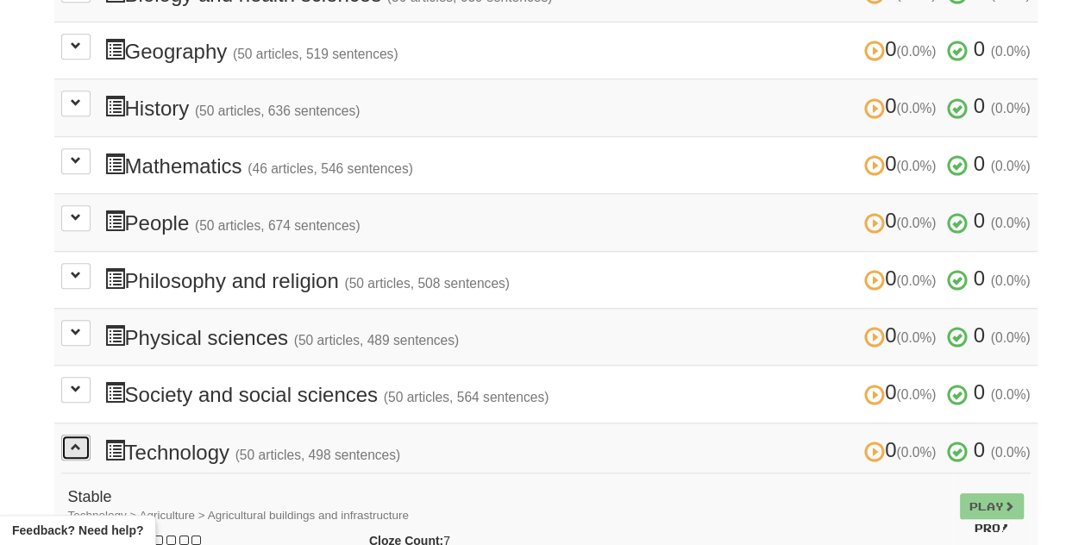
scroll to position [949, 0]
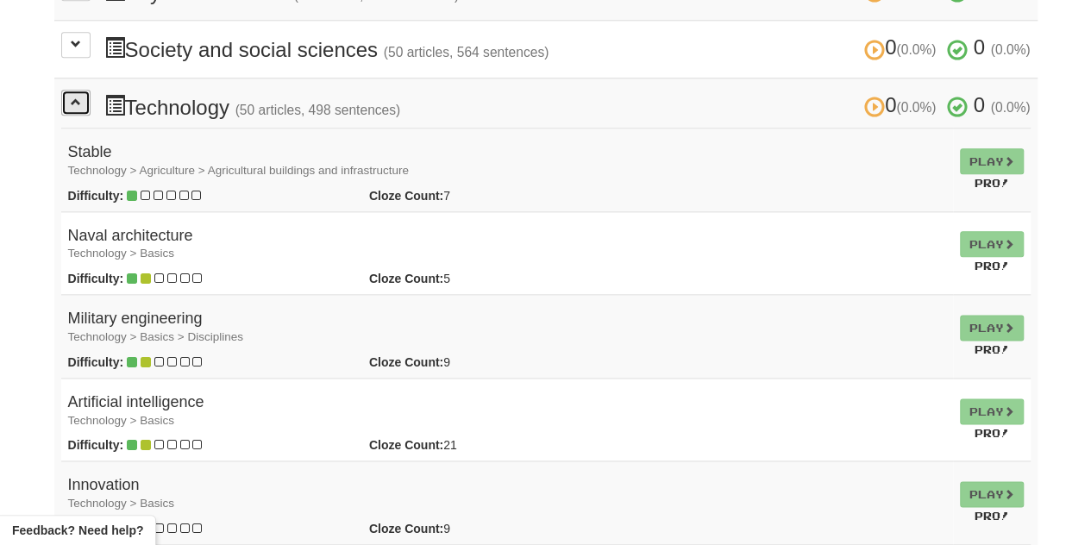
click at [76, 97] on span at bounding box center [76, 102] width 10 height 10
